Goal: Browse casually: Explore the website without a specific task or goal

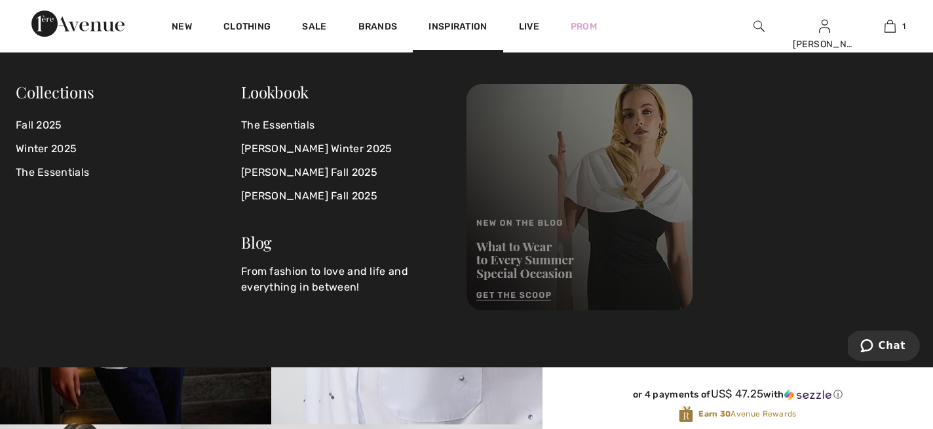
scroll to position [64, 0]
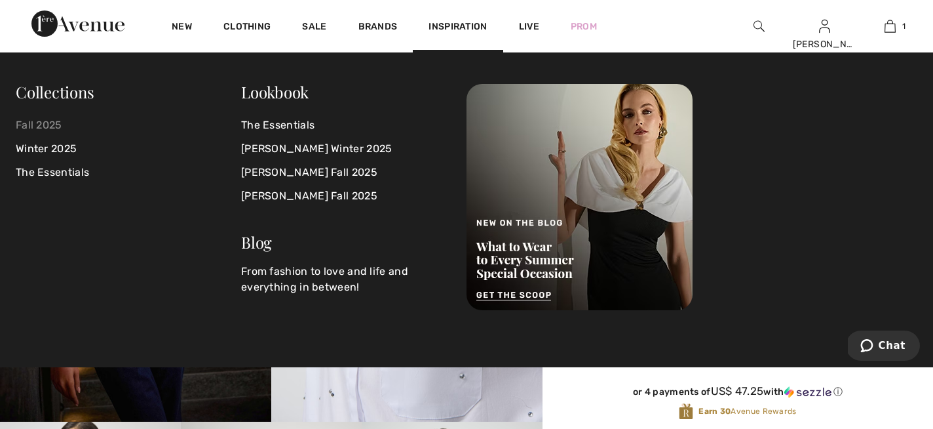
click at [45, 128] on link "Fall 2025" at bounding box center [128, 125] width 225 height 24
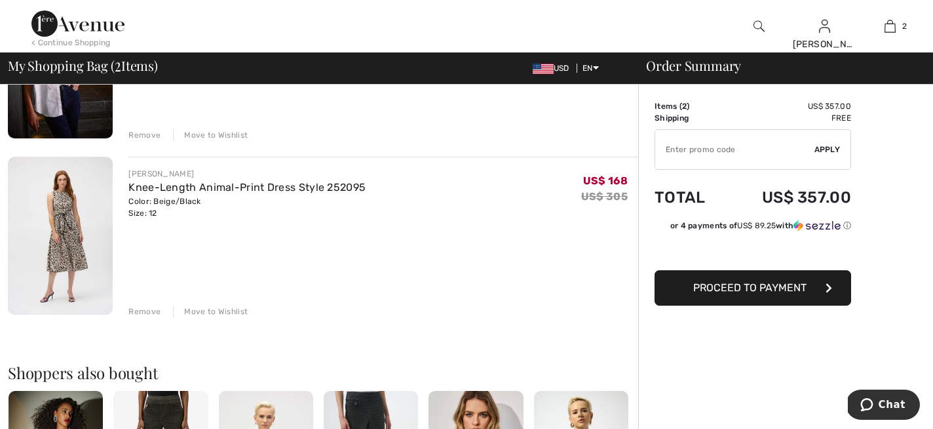
scroll to position [215, 0]
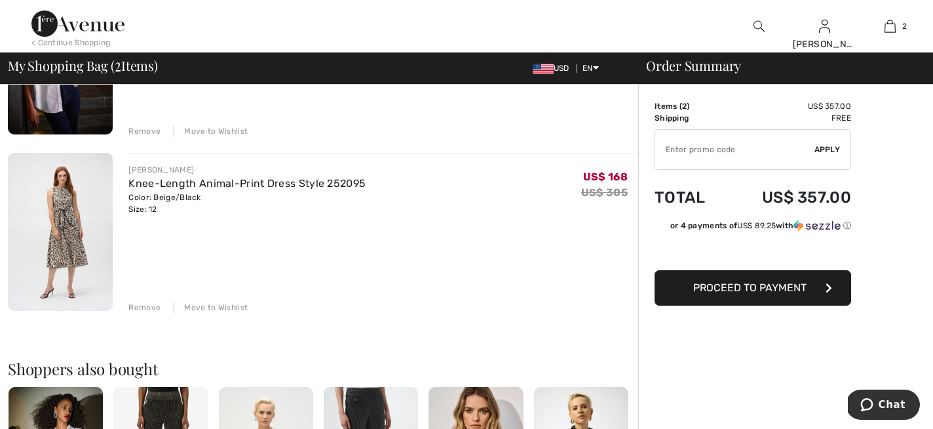
click at [71, 243] on img at bounding box center [60, 231] width 105 height 157
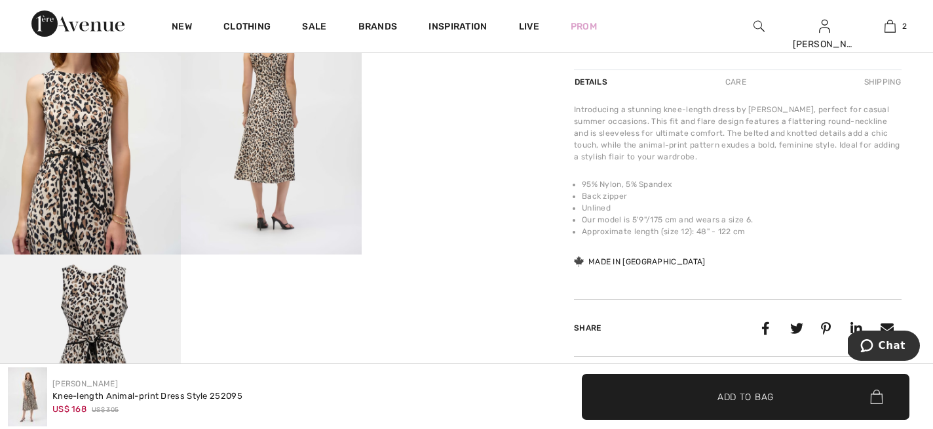
scroll to position [503, 0]
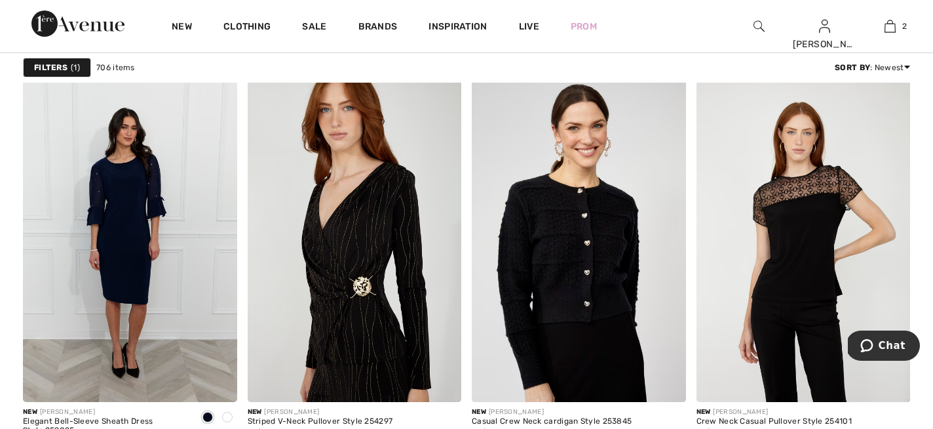
scroll to position [2715, 0]
